Goal: Check status

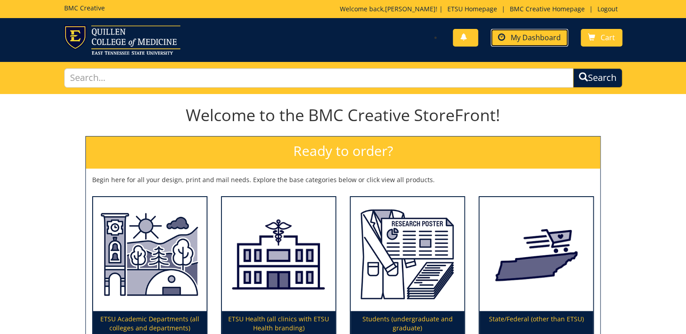
click at [547, 42] on link "My Dashboard" at bounding box center [529, 38] width 77 height 18
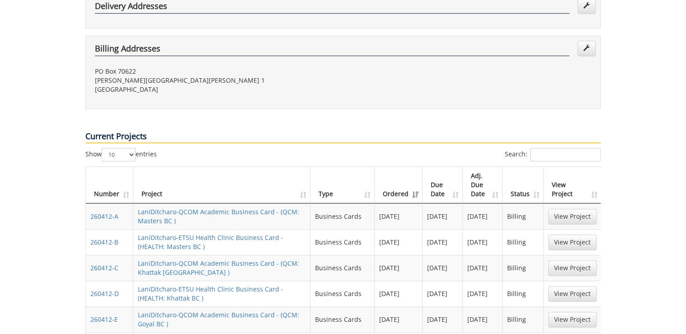
scroll to position [434, 0]
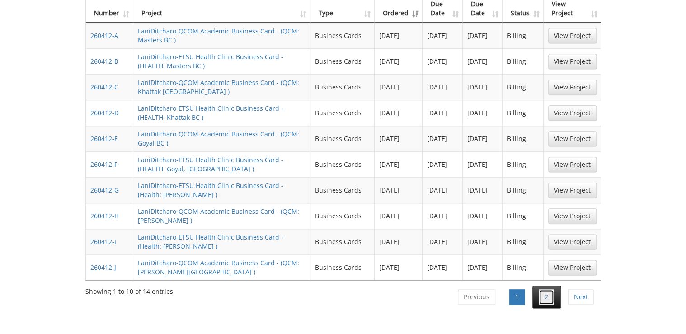
click at [545, 289] on link "2" at bounding box center [546, 296] width 15 height 15
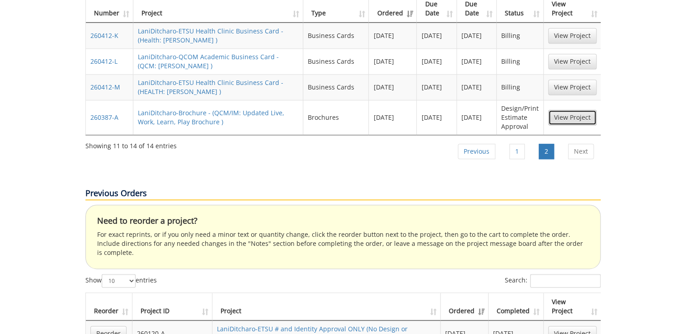
click at [580, 110] on link "View Project" at bounding box center [572, 117] width 48 height 15
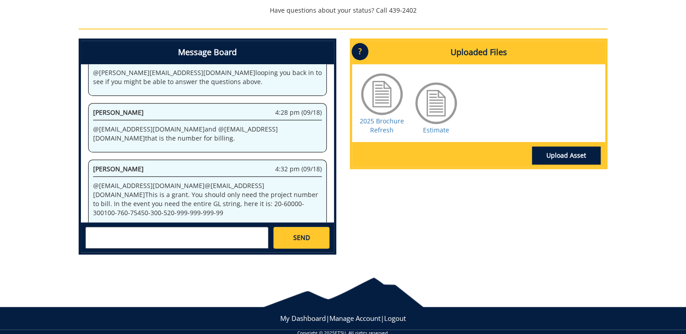
scroll to position [376, 0]
